Goal: Task Accomplishment & Management: Manage account settings

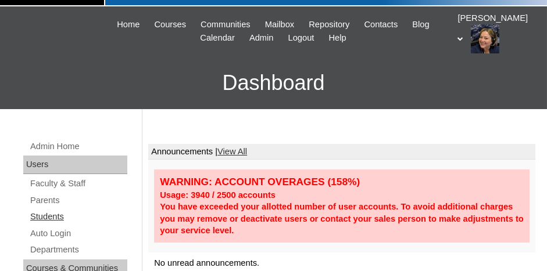
scroll to position [58, 0]
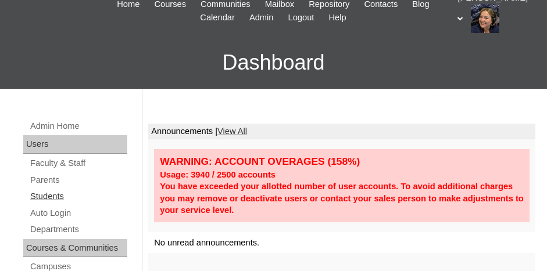
click at [52, 195] on link "Students" at bounding box center [78, 196] width 98 height 15
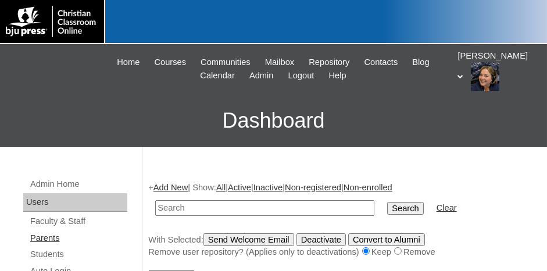
click at [33, 235] on link "Parents" at bounding box center [78, 238] width 98 height 15
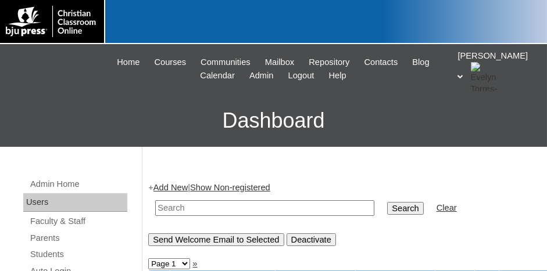
click at [171, 210] on input "text" at bounding box center [264, 209] width 219 height 16
type input "966527"
click at [387, 202] on input "Search" at bounding box center [405, 208] width 36 height 13
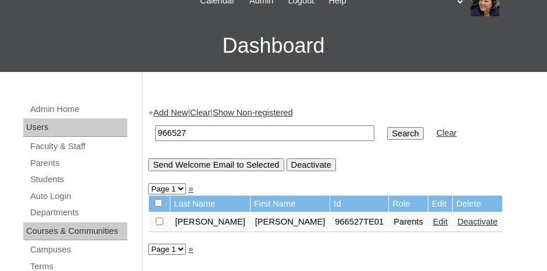
scroll to position [116, 0]
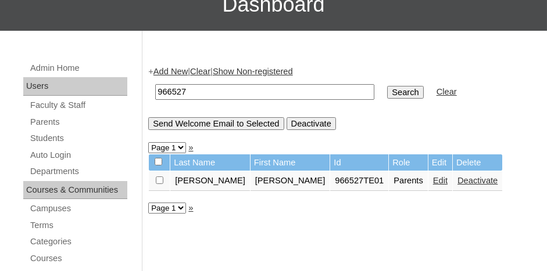
click at [433, 177] on link "Edit" at bounding box center [440, 180] width 15 height 9
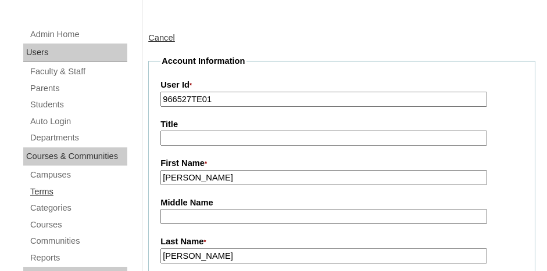
scroll to position [116, 0]
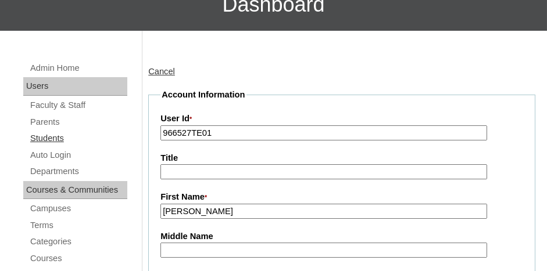
click at [42, 137] on link "Students" at bounding box center [78, 138] width 98 height 15
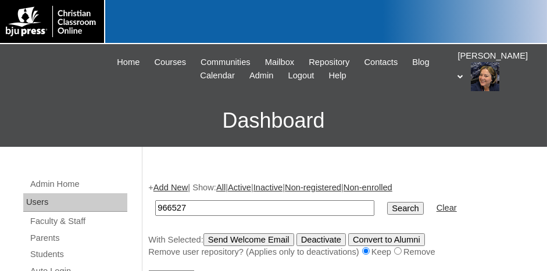
type input "966527"
click at [387, 202] on input "Search" at bounding box center [405, 208] width 36 height 13
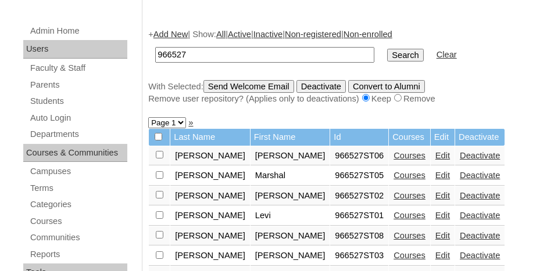
scroll to position [174, 0]
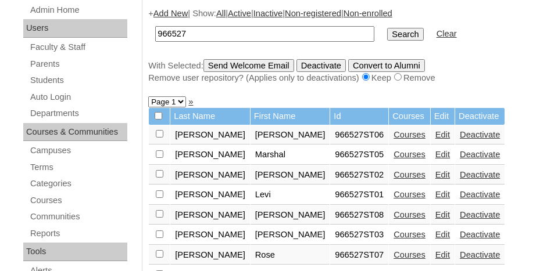
click at [435, 131] on link "Edit" at bounding box center [442, 134] width 15 height 9
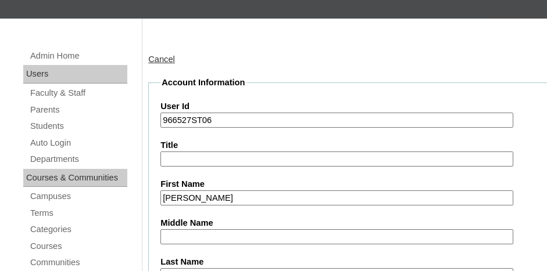
scroll to position [116, 0]
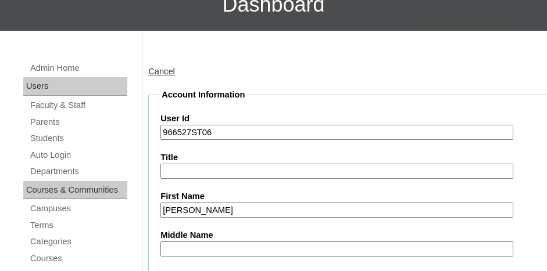
drag, startPoint x: 214, startPoint y: 131, endPoint x: 158, endPoint y: 131, distance: 56.4
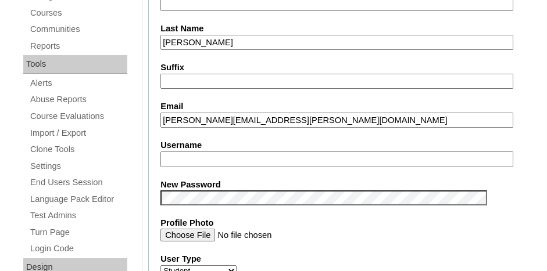
scroll to position [349, 0]
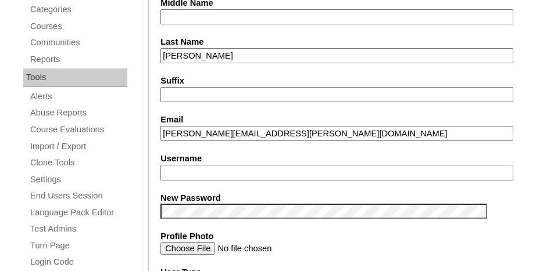
click at [213, 170] on input "Username" at bounding box center [336, 173] width 353 height 16
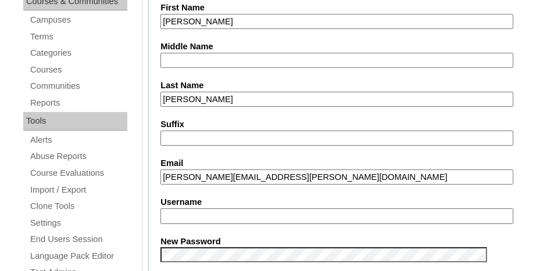
scroll to position [291, 0]
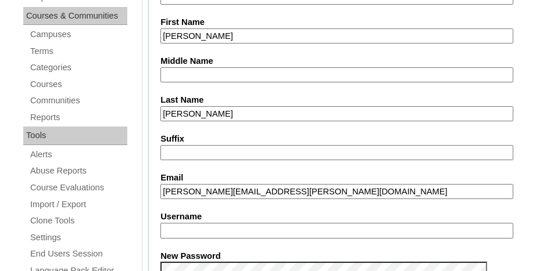
drag, startPoint x: 186, startPoint y: 32, endPoint x: 171, endPoint y: 34, distance: 14.6
click at [219, 233] on input "Username" at bounding box center [336, 231] width 353 height 16
click at [492, 211] on label "Username" at bounding box center [356, 217] width 392 height 12
click at [492, 223] on input "i" at bounding box center [336, 231] width 353 height 16
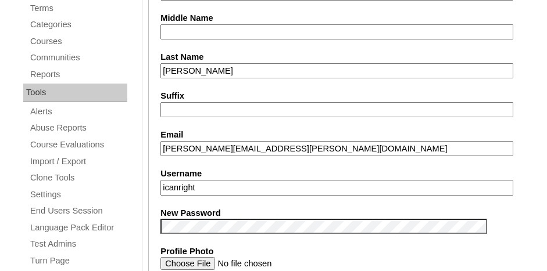
scroll to position [349, 0]
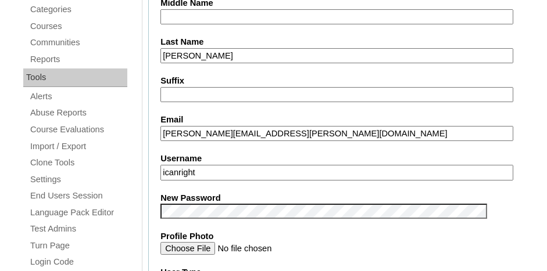
type input "icanright"
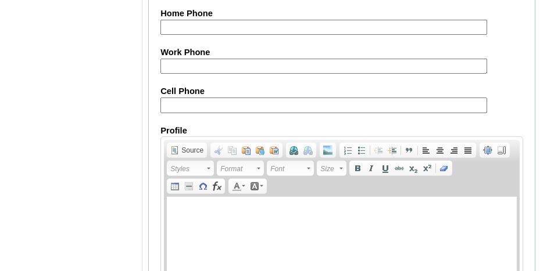
scroll to position [1525, 0]
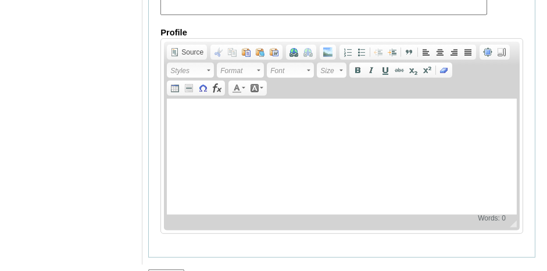
click at [160, 270] on input "Submit" at bounding box center [166, 276] width 36 height 13
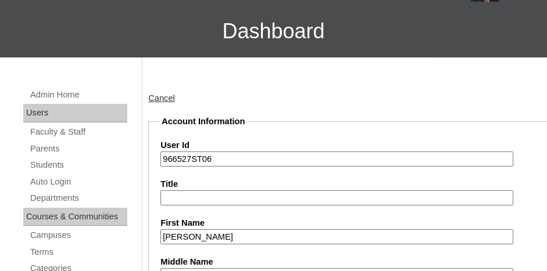
scroll to position [71, 0]
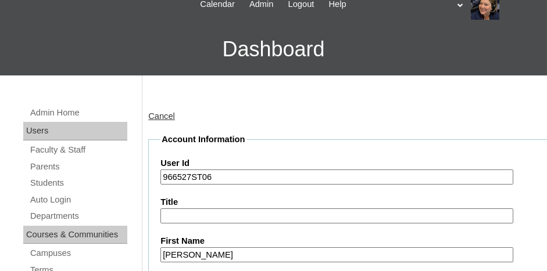
drag, startPoint x: 207, startPoint y: 174, endPoint x: 162, endPoint y: 176, distance: 45.4
click at [162, 176] on input "966527ST06" at bounding box center [336, 178] width 353 height 16
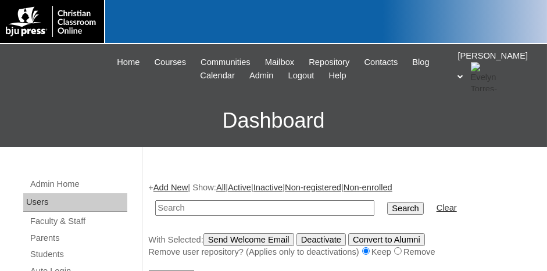
click at [196, 205] on input "text" at bounding box center [264, 209] width 219 height 16
paste input "966527ST06"
type input "966527"
click at [387, 202] on input "Search" at bounding box center [405, 208] width 36 height 13
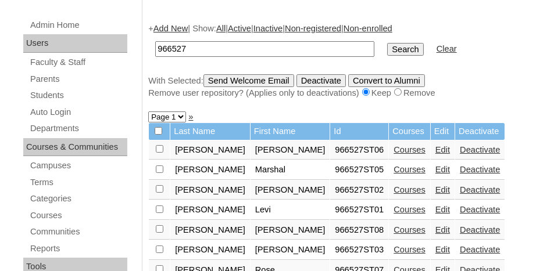
scroll to position [174, 0]
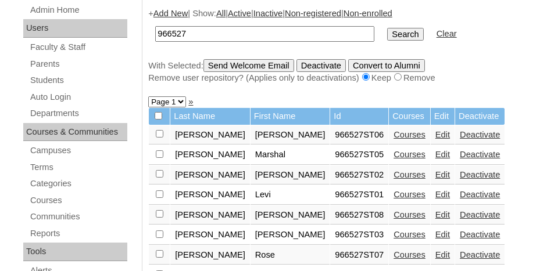
click at [435, 171] on link "Edit" at bounding box center [442, 174] width 15 height 9
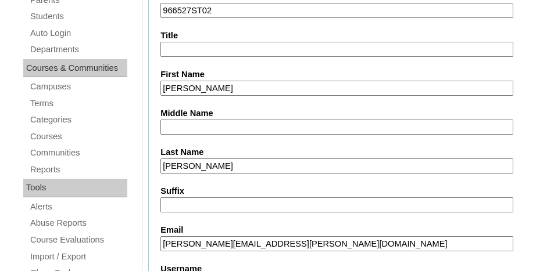
scroll to position [232, 0]
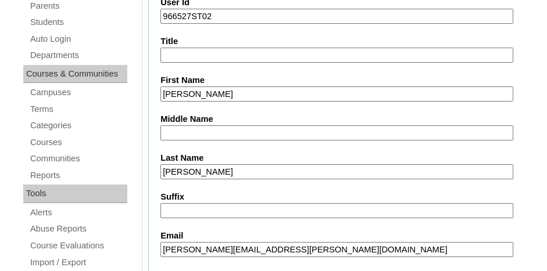
click at [212, 205] on input "Suffix" at bounding box center [336, 211] width 353 height 16
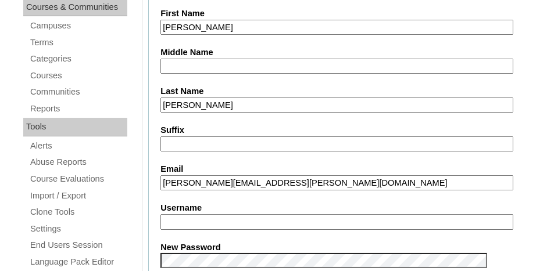
scroll to position [349, 0]
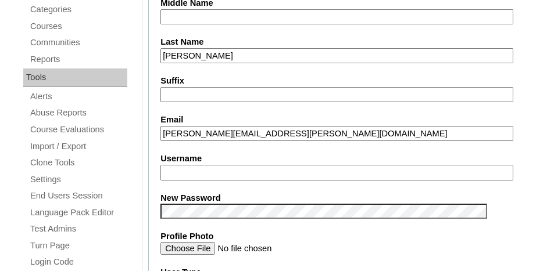
click at [199, 170] on input "Username" at bounding box center [336, 173] width 353 height 16
type input "ccoylar"
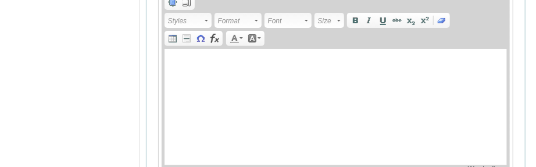
scroll to position [1677, 0]
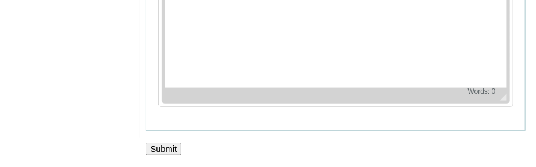
click at [166, 149] on input "Submit" at bounding box center [164, 148] width 36 height 13
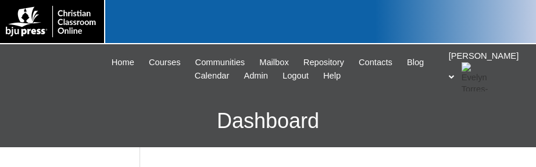
scroll to position [125, 0]
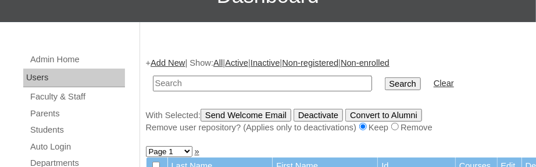
click at [170, 83] on input "text" at bounding box center [262, 84] width 219 height 16
type input "coylar"
click at [385, 81] on input "Search" at bounding box center [403, 83] width 36 height 13
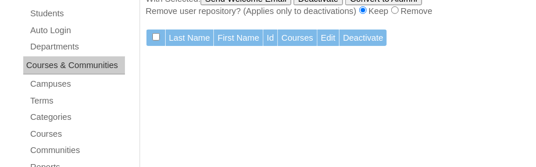
scroll to position [183, 0]
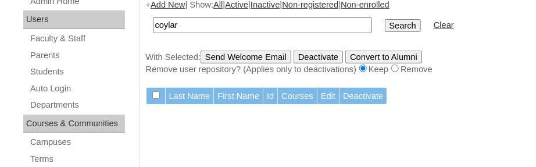
click at [385, 24] on input "Search" at bounding box center [403, 25] width 36 height 13
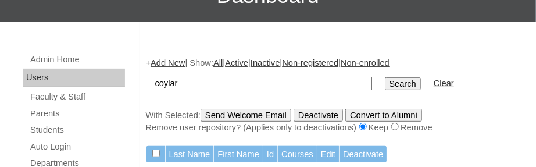
scroll to position [183, 0]
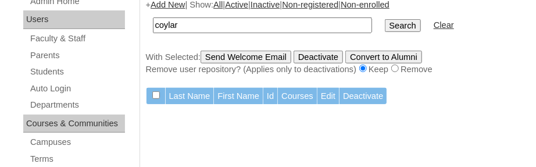
drag, startPoint x: 212, startPoint y: 23, endPoint x: 131, endPoint y: 26, distance: 80.8
type input "V"
type input "966527"
click at [385, 19] on input "Search" at bounding box center [403, 25] width 36 height 13
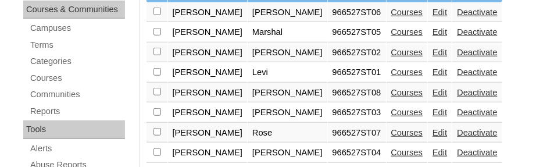
scroll to position [299, 0]
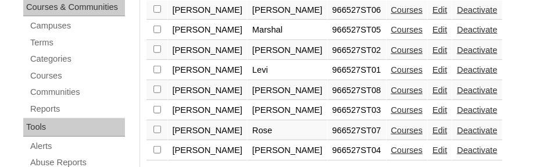
click at [432, 49] on link "Edit" at bounding box center [439, 49] width 15 height 9
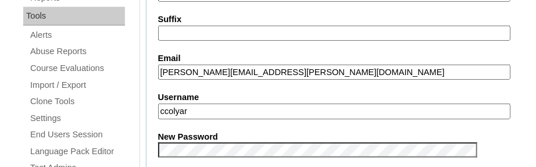
scroll to position [465, 0]
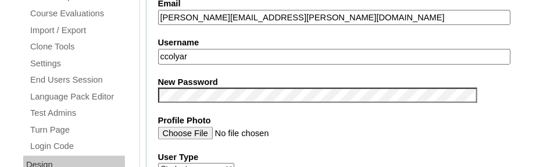
type input "ccolyar"
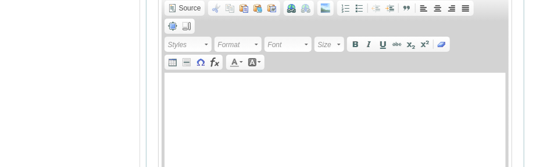
scroll to position [1677, 0]
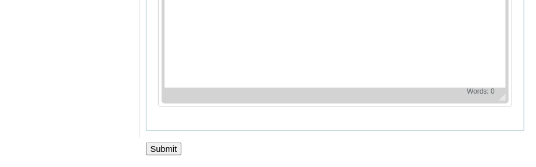
click at [161, 151] on input "Submit" at bounding box center [164, 148] width 36 height 13
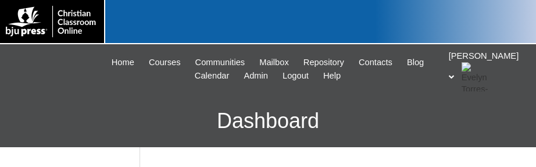
scroll to position [125, 0]
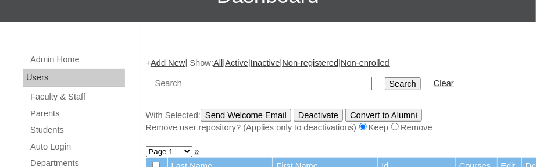
click at [198, 83] on input "text" at bounding box center [262, 84] width 219 height 16
paste input "966527ST06"
type input "966527ST06"
click at [385, 80] on input "Search" at bounding box center [403, 83] width 36 height 13
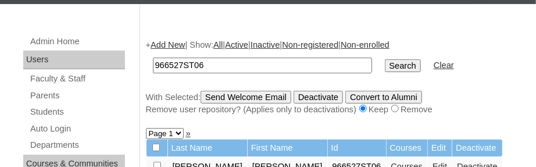
scroll to position [125, 0]
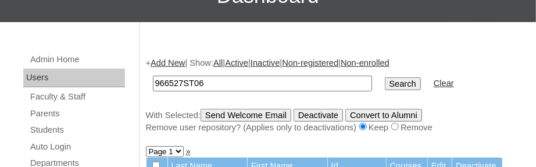
click at [237, 81] on input "966527ST06" at bounding box center [262, 84] width 219 height 16
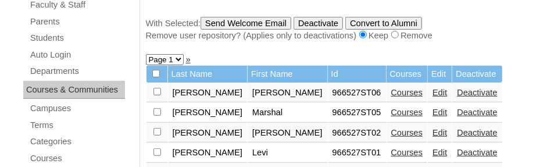
scroll to position [241, 0]
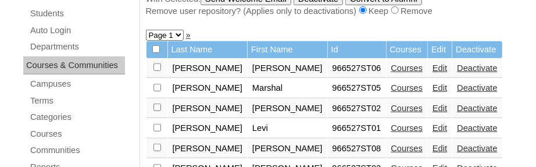
click at [432, 129] on link "Edit" at bounding box center [439, 127] width 15 height 9
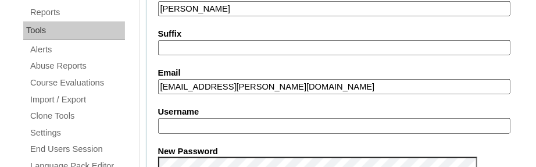
scroll to position [407, 0]
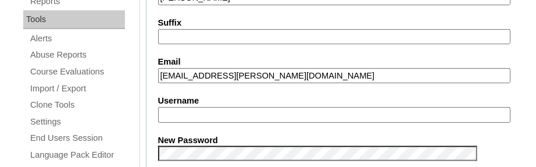
click at [207, 112] on input "Username" at bounding box center [334, 115] width 353 height 16
type input "lgibbs"
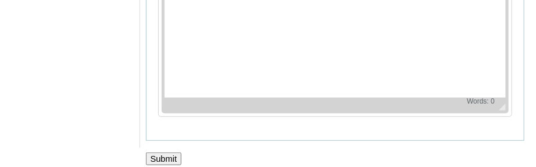
scroll to position [1677, 0]
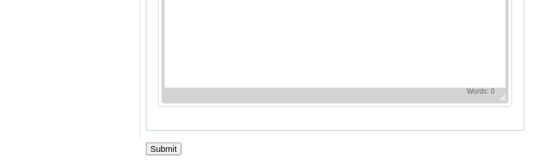
click at [166, 144] on input "Submit" at bounding box center [164, 148] width 36 height 13
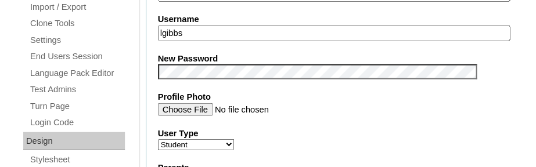
scroll to position [489, 0]
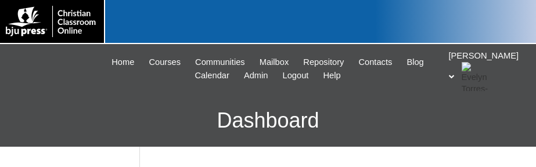
scroll to position [123, 0]
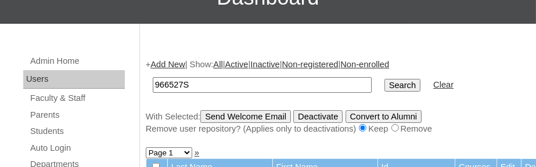
type input "966527S"
click at [385, 79] on input "Search" at bounding box center [403, 85] width 36 height 13
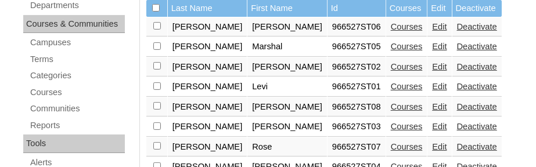
scroll to position [298, 0]
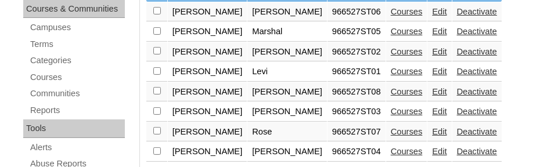
click at [432, 107] on link "Edit" at bounding box center [439, 111] width 15 height 9
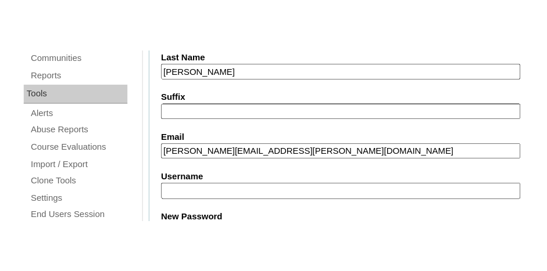
scroll to position [407, 0]
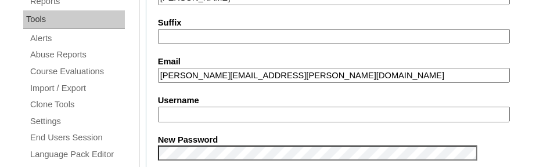
click at [228, 108] on input "Username" at bounding box center [334, 115] width 353 height 16
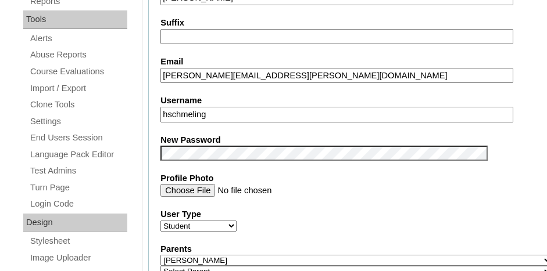
type input "hschmeling"
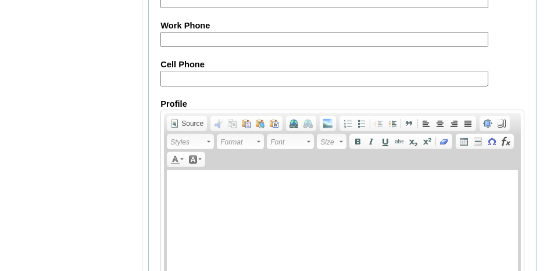
scroll to position [1525, 0]
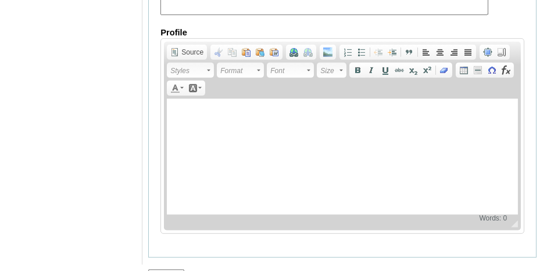
click at [164, 167] on input "Submit" at bounding box center [166, 276] width 36 height 13
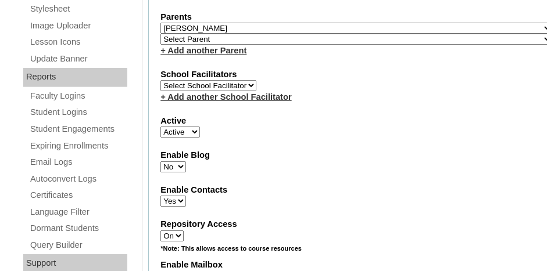
scroll to position [653, 0]
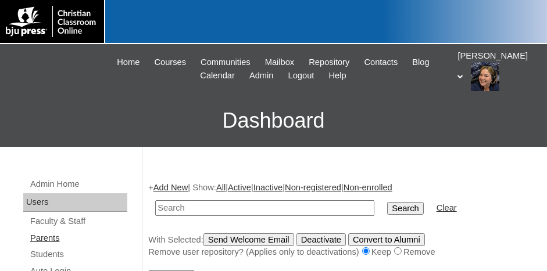
click at [44, 235] on link "Parents" at bounding box center [78, 238] width 98 height 15
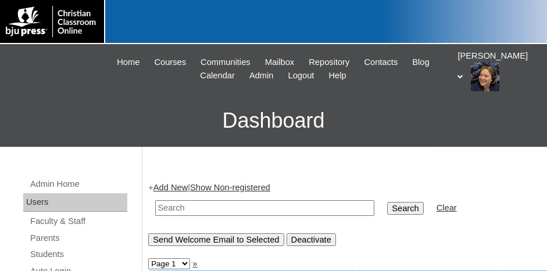
click at [185, 202] on input "text" at bounding box center [264, 209] width 219 height 16
paste input "966527ST06"
type input "966527"
click at [387, 202] on input "Search" at bounding box center [405, 208] width 36 height 13
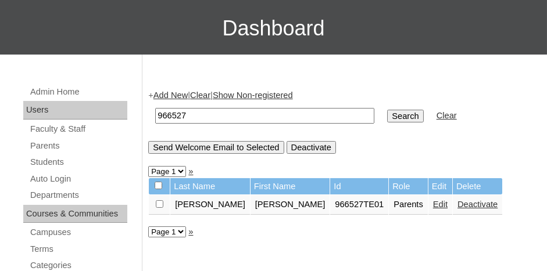
scroll to position [116, 0]
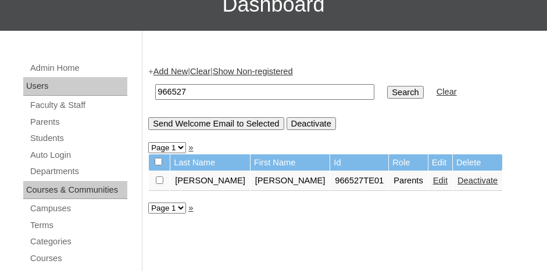
click at [433, 180] on link "Edit" at bounding box center [440, 180] width 15 height 9
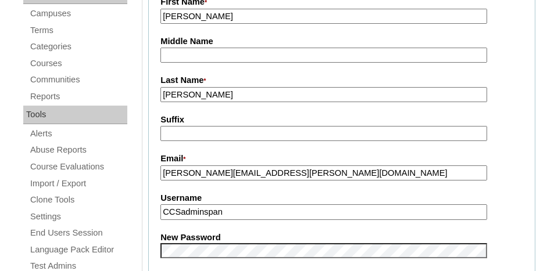
scroll to position [349, 0]
